Goal: Task Accomplishment & Management: Complete application form

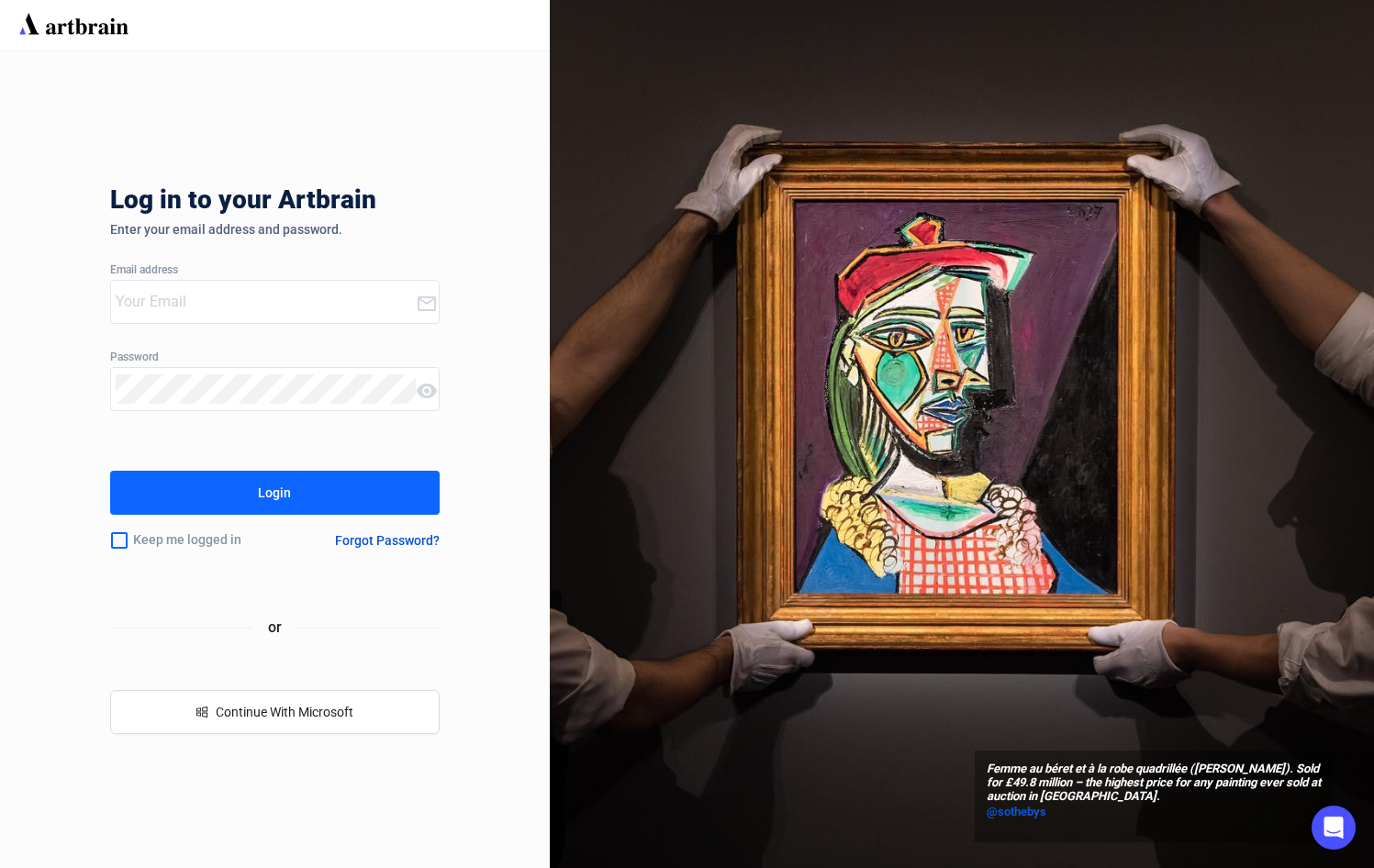
type input "[PERSON_NAME][EMAIL_ADDRESS][DOMAIN_NAME]"
click at [248, 500] on button "Login" at bounding box center [275, 493] width 329 height 44
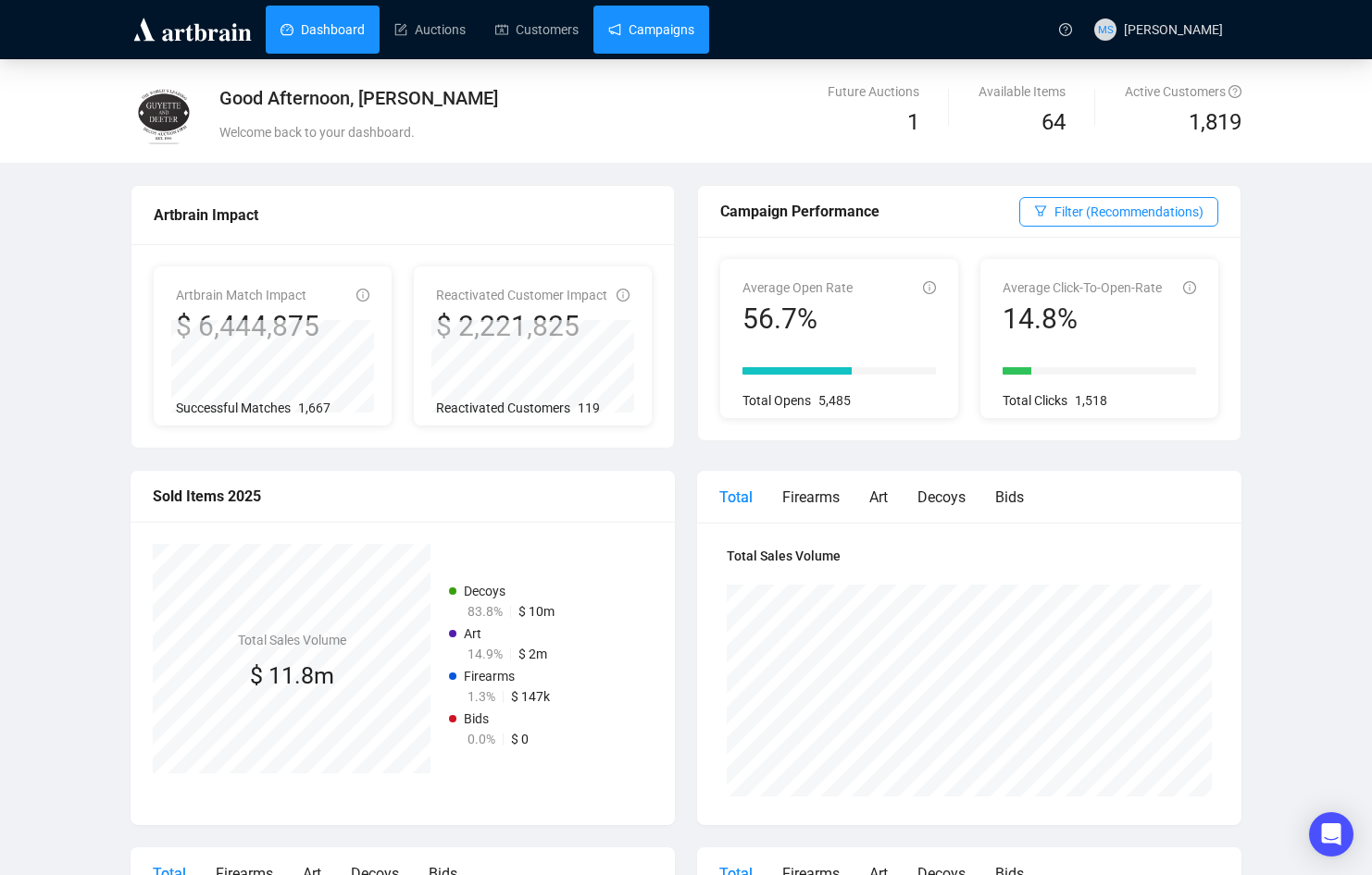
click at [675, 37] on link "Campaigns" at bounding box center [651, 30] width 86 height 48
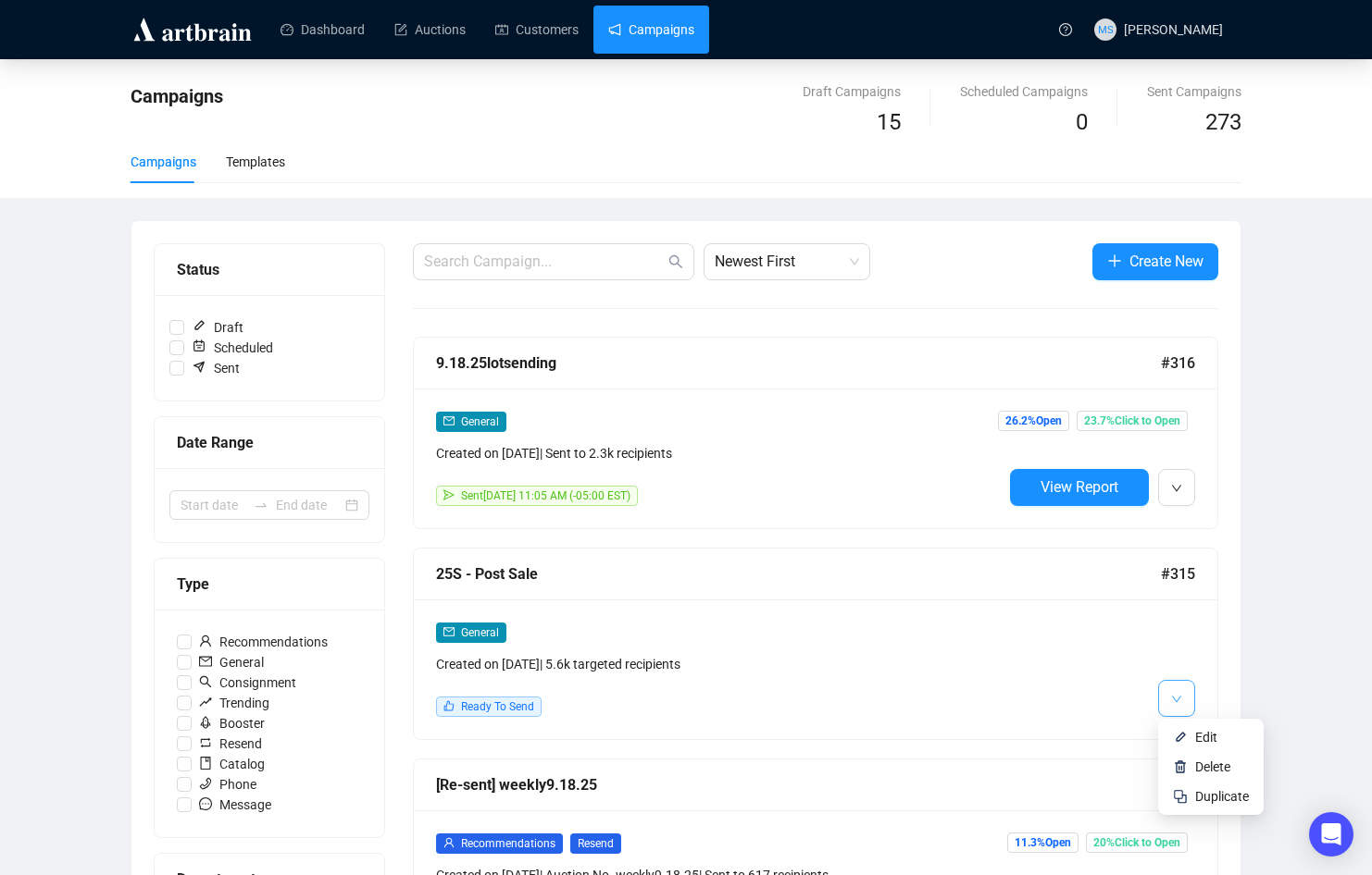
click at [1174, 691] on span "button" at bounding box center [1175, 698] width 11 height 23
click at [1194, 732] on li "Edit" at bounding box center [1210, 738] width 98 height 30
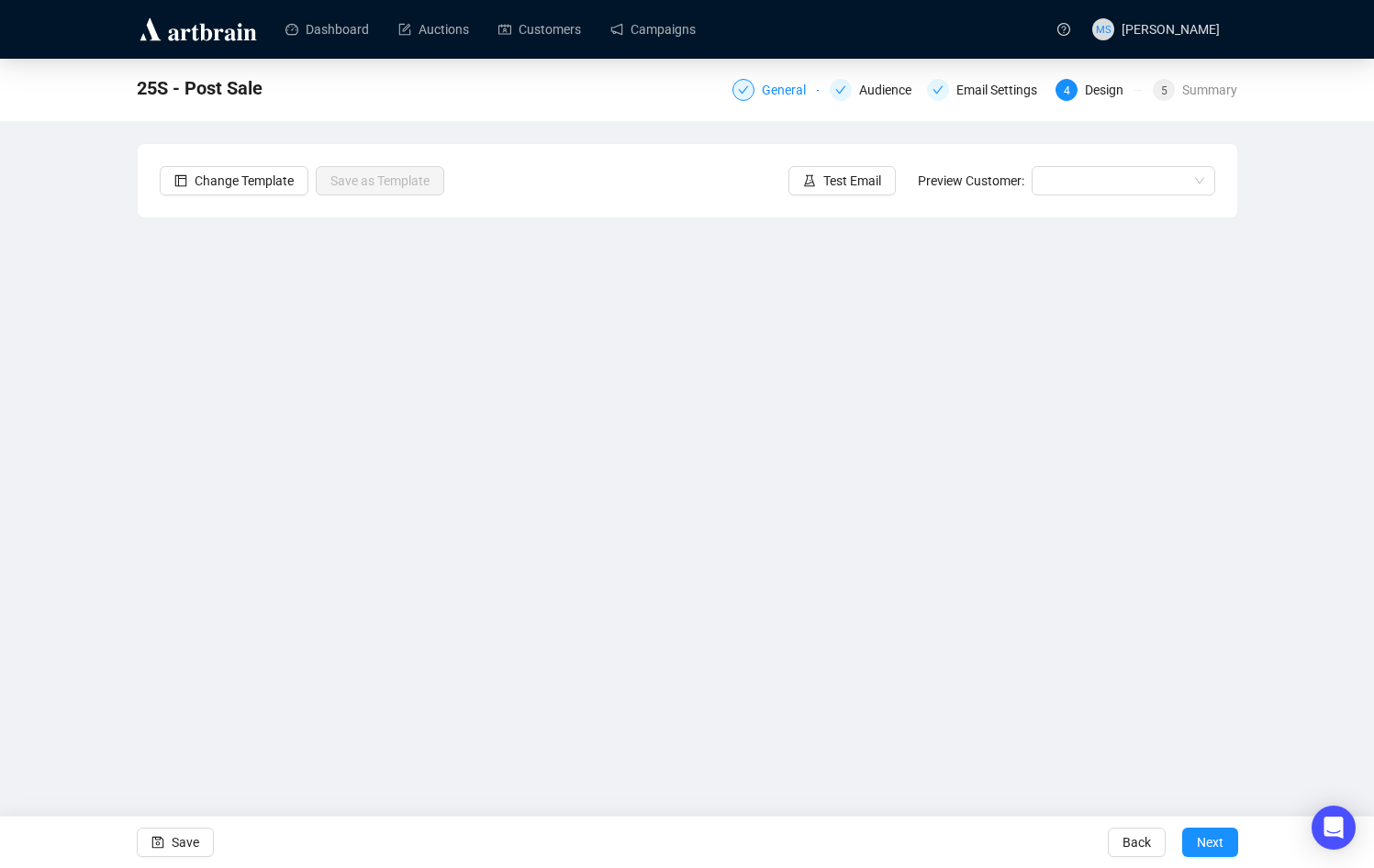
click at [760, 96] on div "General" at bounding box center [776, 89] width 86 height 22
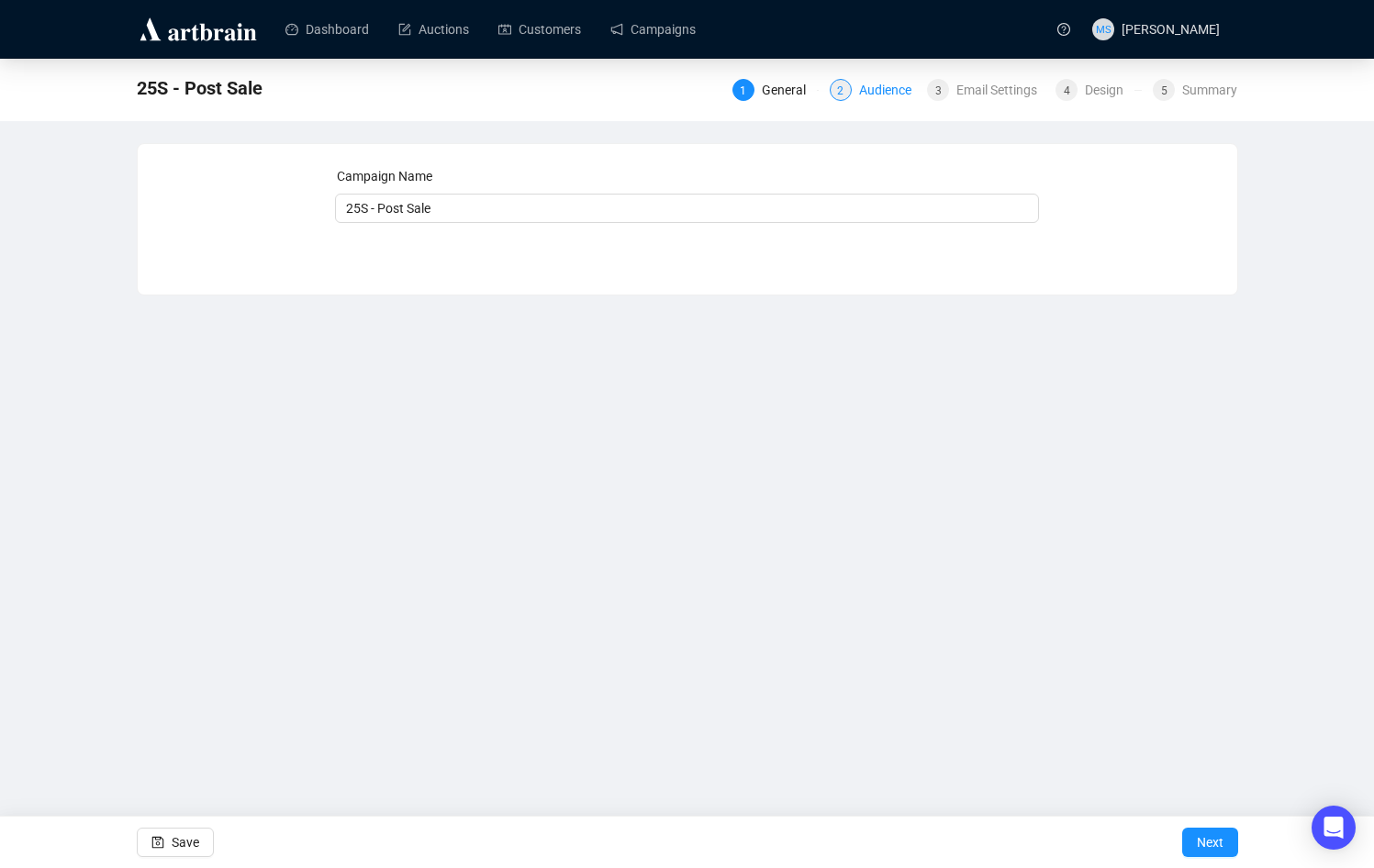
click at [870, 90] on div "Audience" at bounding box center [891, 89] width 63 height 22
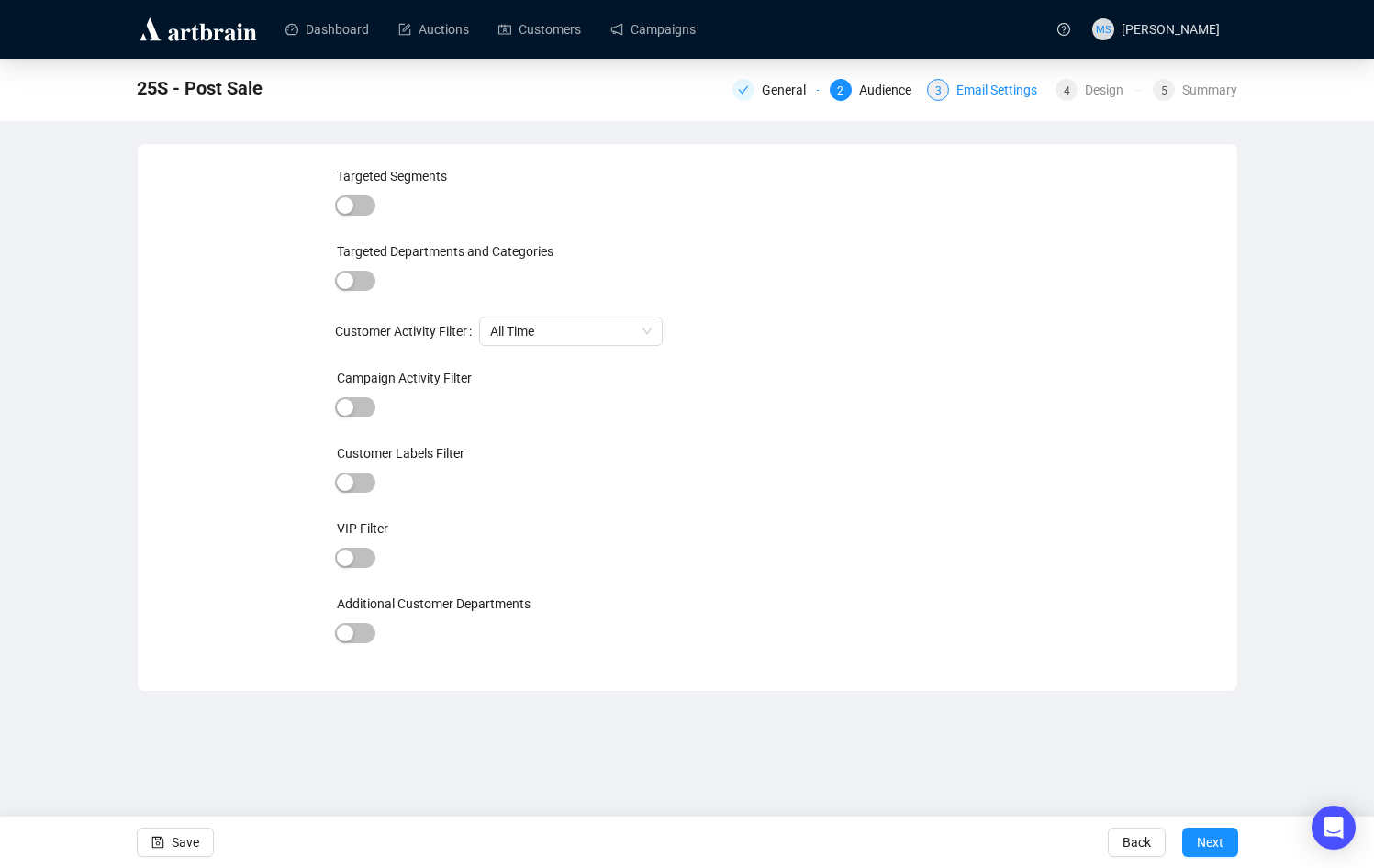
click at [967, 88] on div "Email Settings" at bounding box center [1002, 89] width 92 height 22
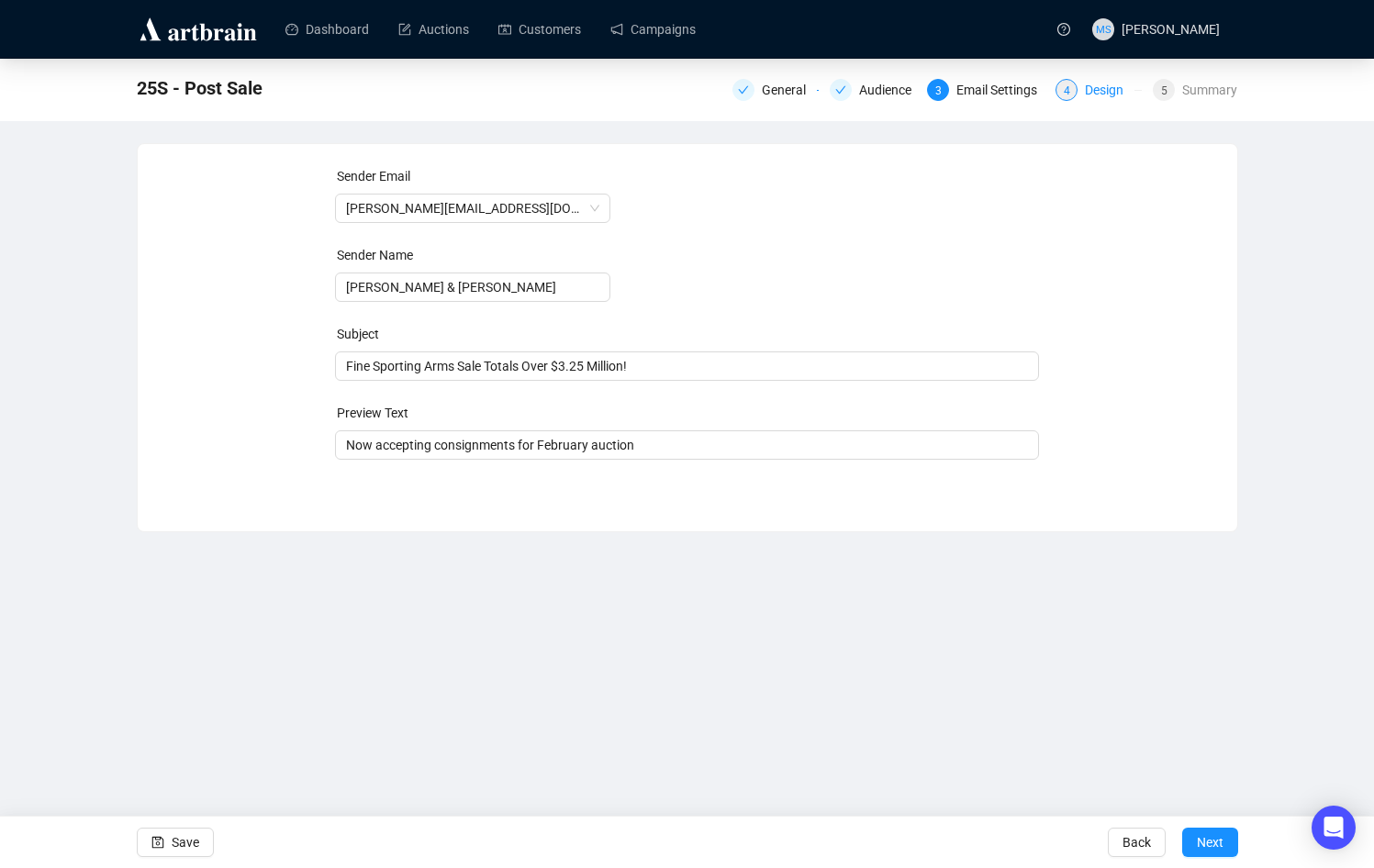
click at [1120, 100] on div "Design" at bounding box center [1110, 89] width 50 height 22
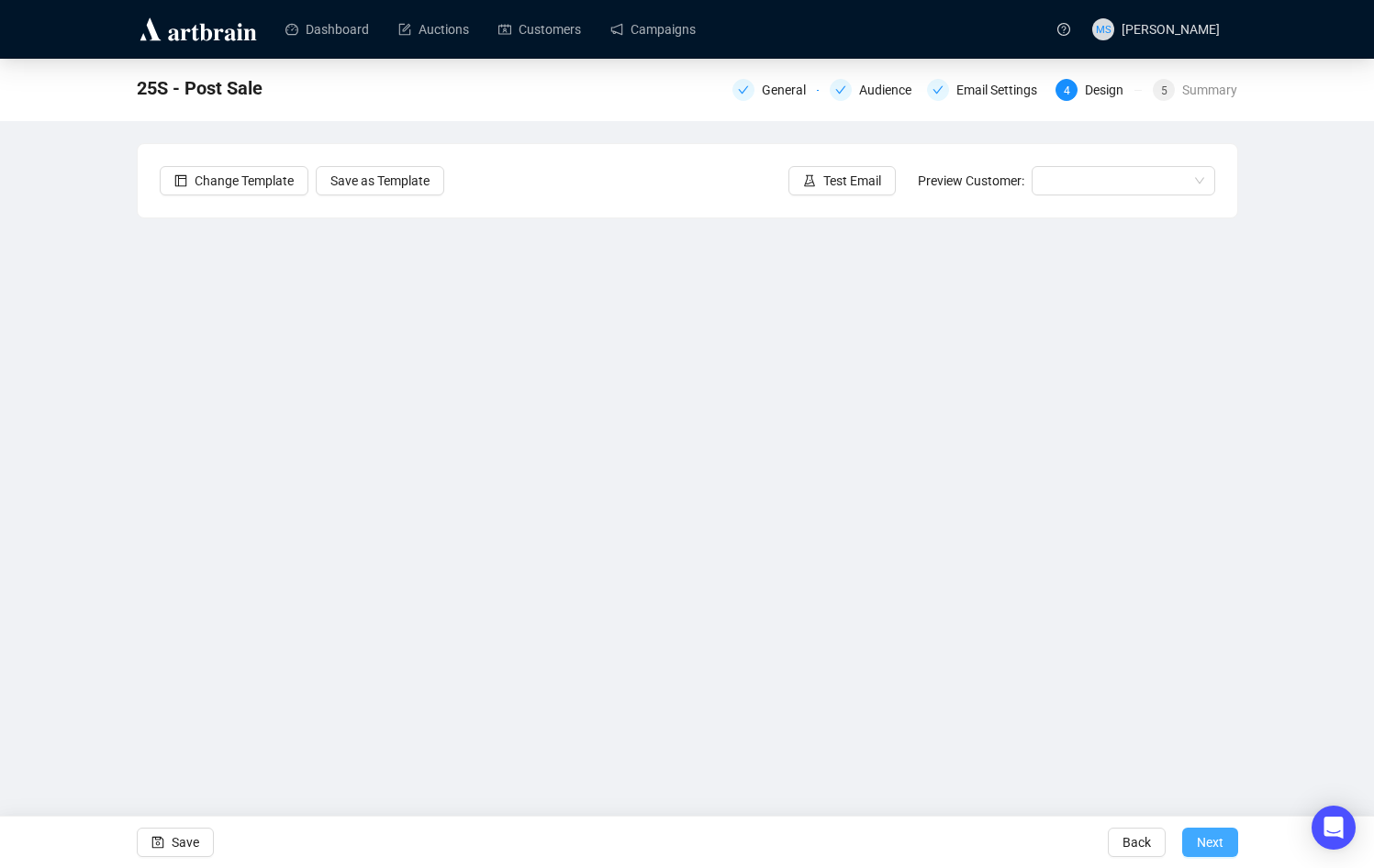
click at [1211, 839] on span "Next" at bounding box center [1211, 843] width 27 height 52
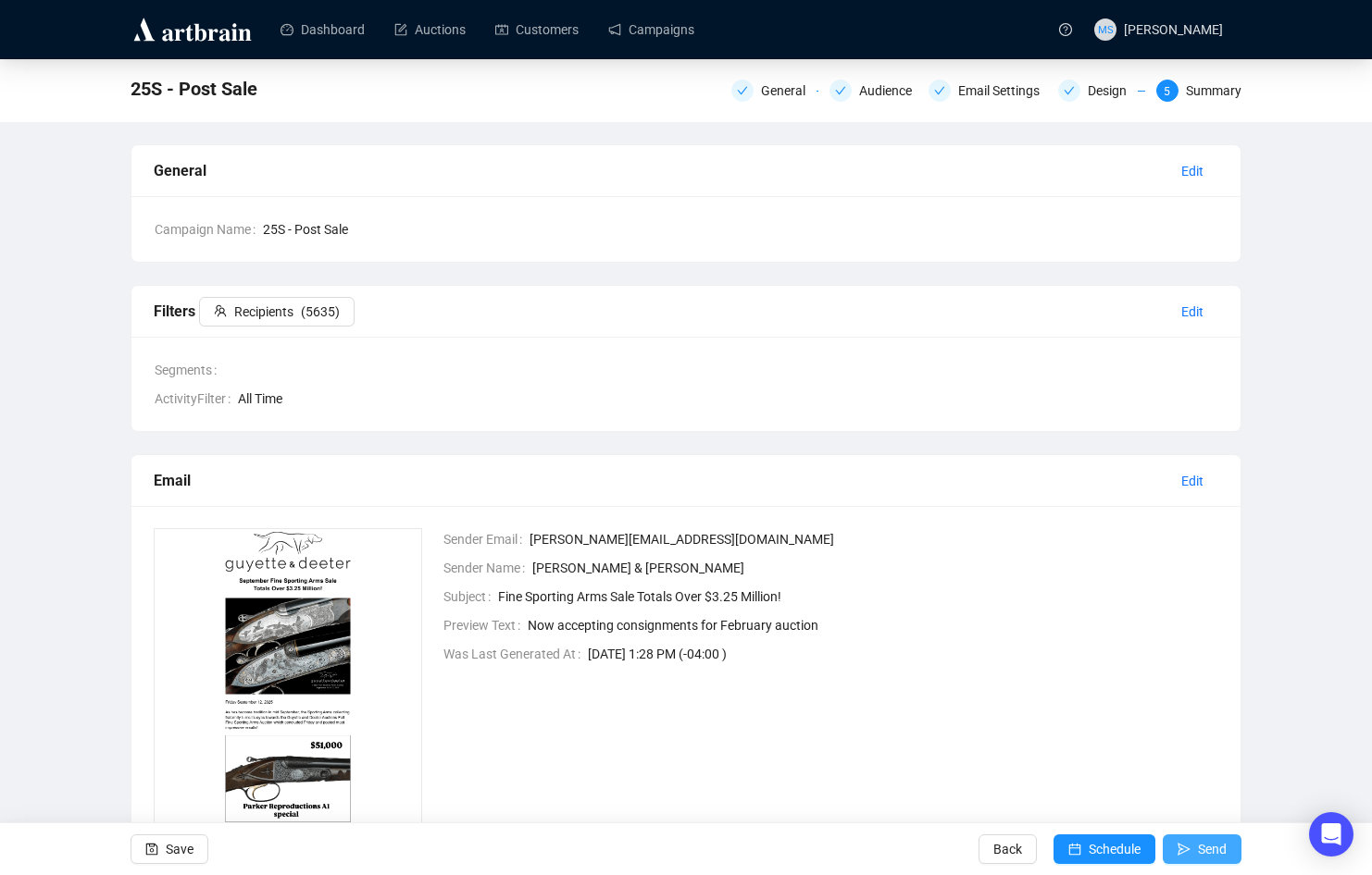
click at [1175, 851] on button "Send" at bounding box center [1202, 849] width 78 height 30
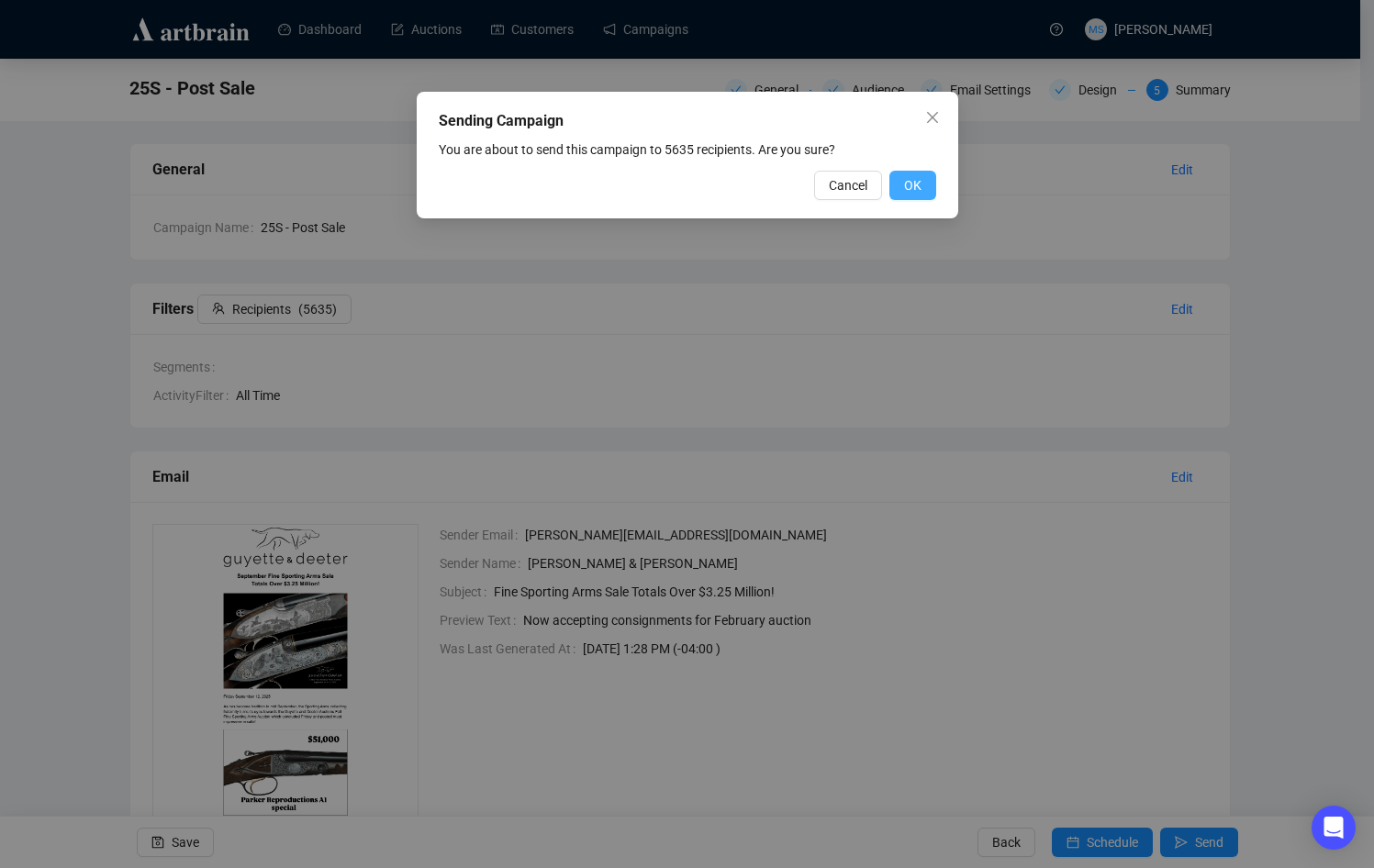
click at [910, 198] on button "OK" at bounding box center [912, 185] width 47 height 30
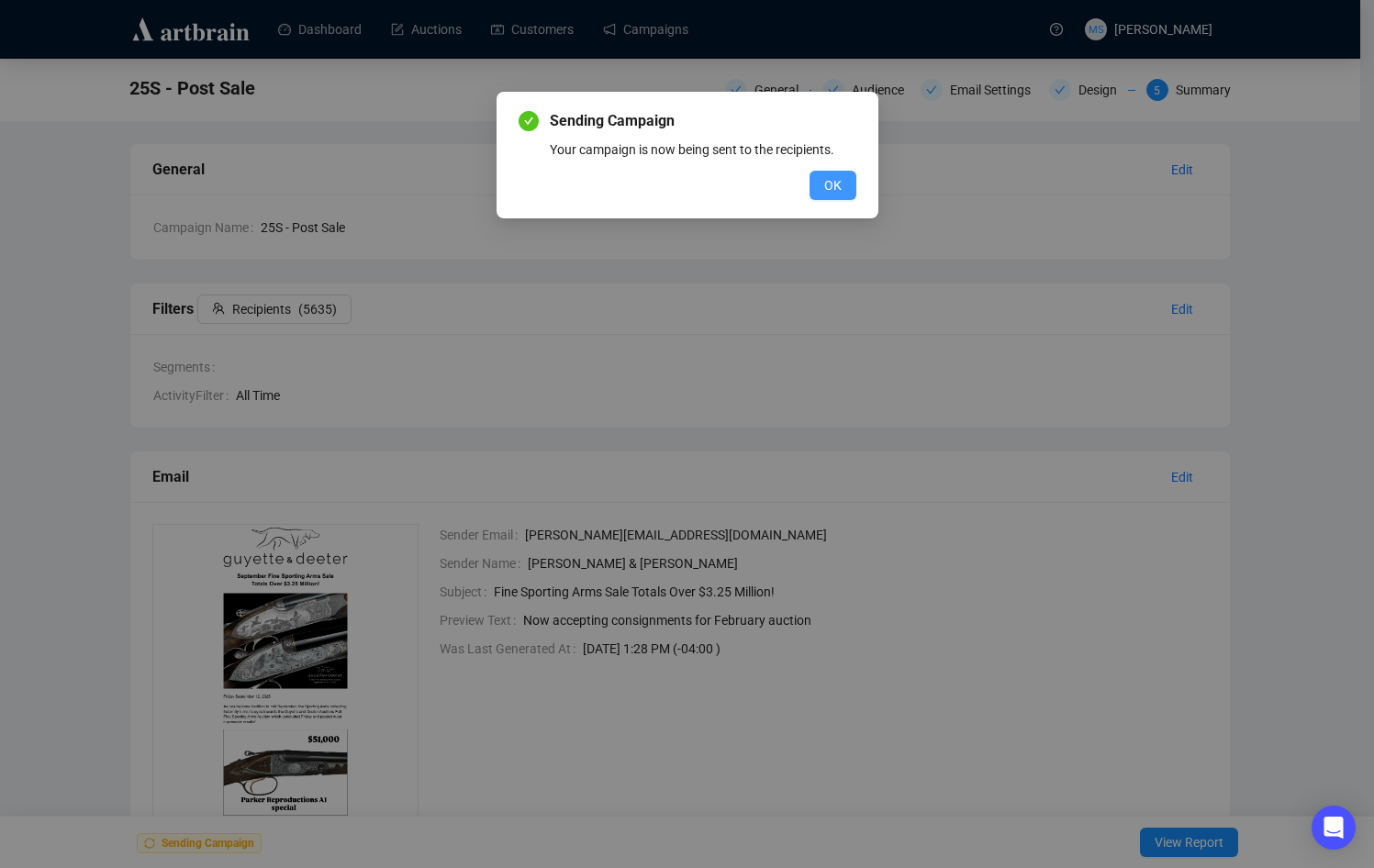
click at [823, 191] on button "OK" at bounding box center [832, 185] width 47 height 30
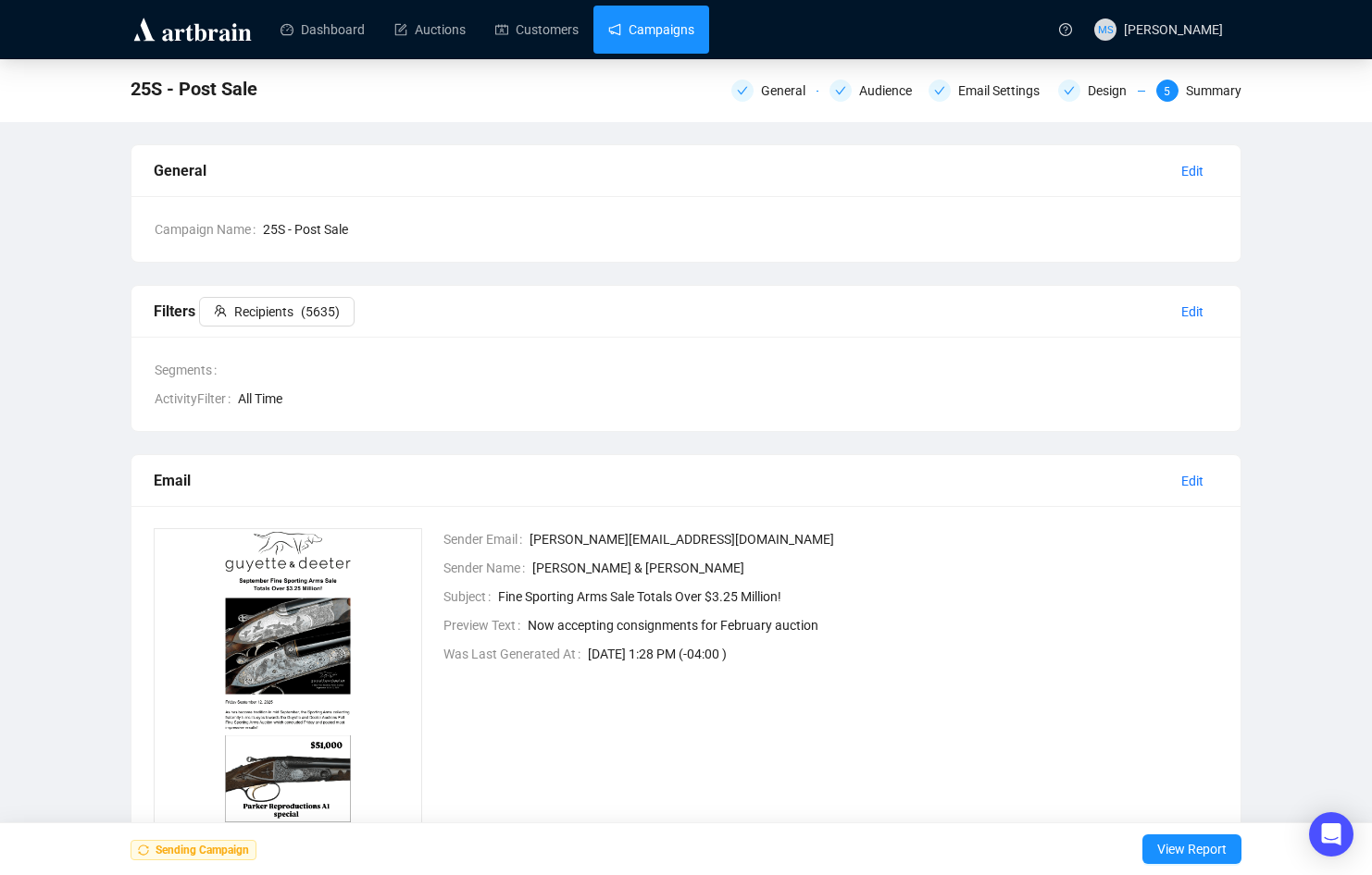
click at [677, 35] on link "Campaigns" at bounding box center [651, 30] width 86 height 48
